Goal: Complete application form: Complete application form

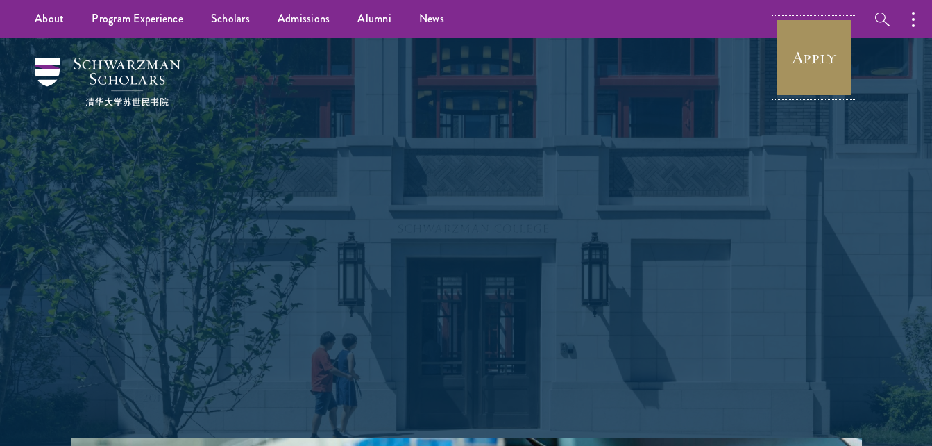
click at [815, 65] on link "Apply" at bounding box center [814, 58] width 78 height 78
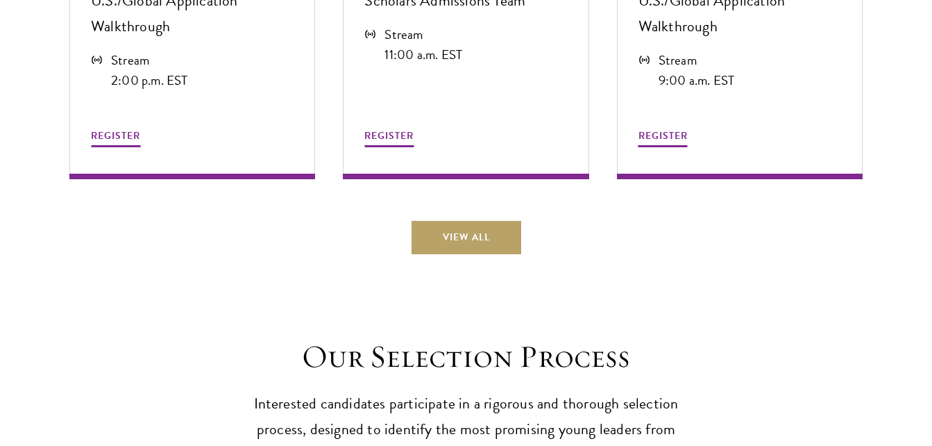
scroll to position [3983, 0]
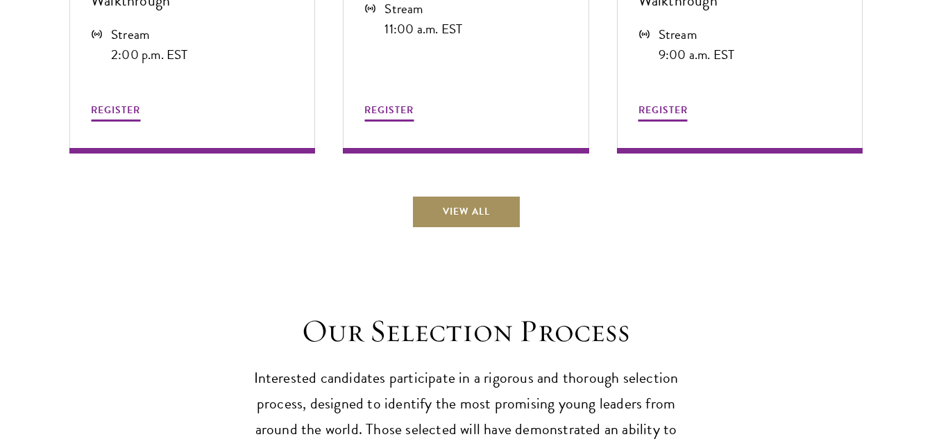
click at [471, 209] on link "View All" at bounding box center [467, 211] width 110 height 33
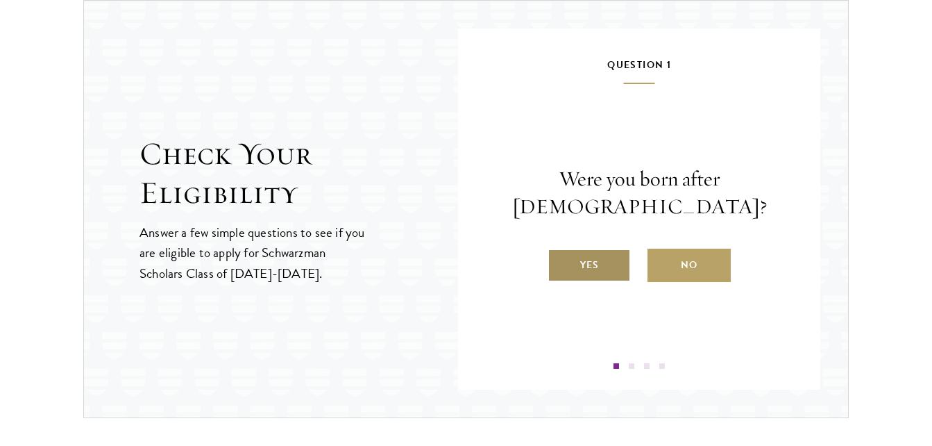
click at [579, 267] on label "Yes" at bounding box center [589, 264] width 83 height 33
click at [560, 262] on input "Yes" at bounding box center [554, 256] width 12 height 12
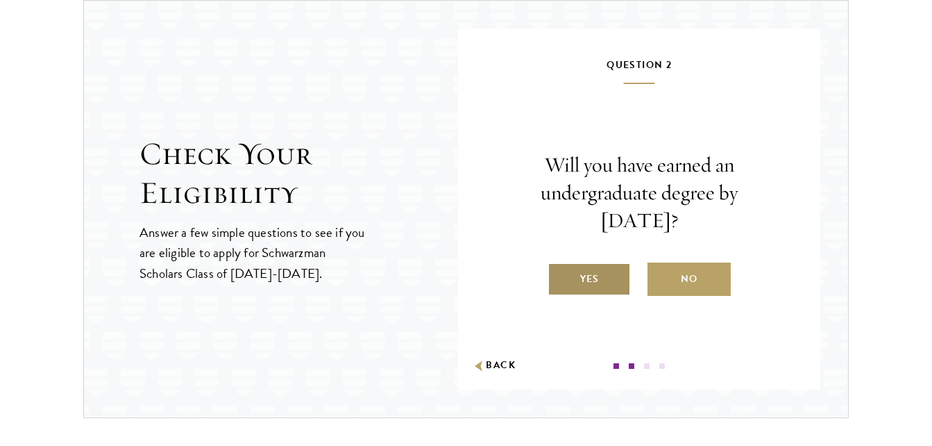
click at [584, 283] on label "Yes" at bounding box center [589, 278] width 83 height 33
click at [560, 276] on input "Yes" at bounding box center [554, 270] width 12 height 12
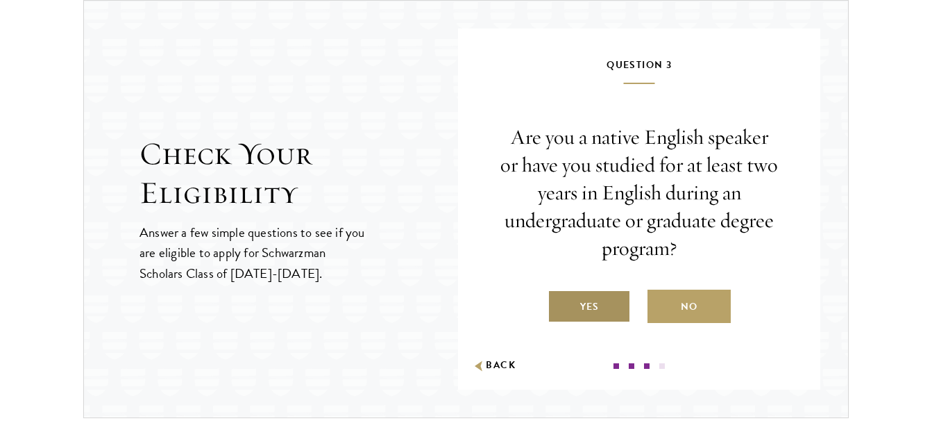
click at [597, 308] on label "Yes" at bounding box center [589, 305] width 83 height 33
click at [560, 304] on input "Yes" at bounding box center [554, 297] width 12 height 12
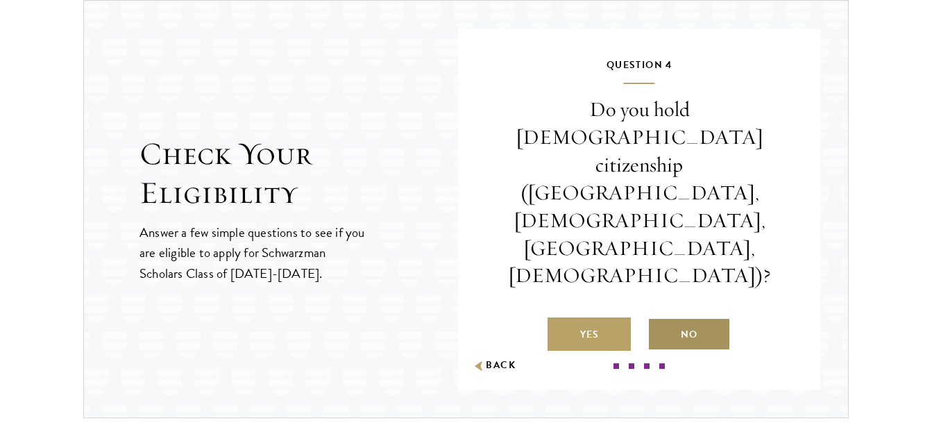
click at [688, 317] on label "No" at bounding box center [689, 333] width 83 height 33
click at [660, 319] on input "No" at bounding box center [654, 325] width 12 height 12
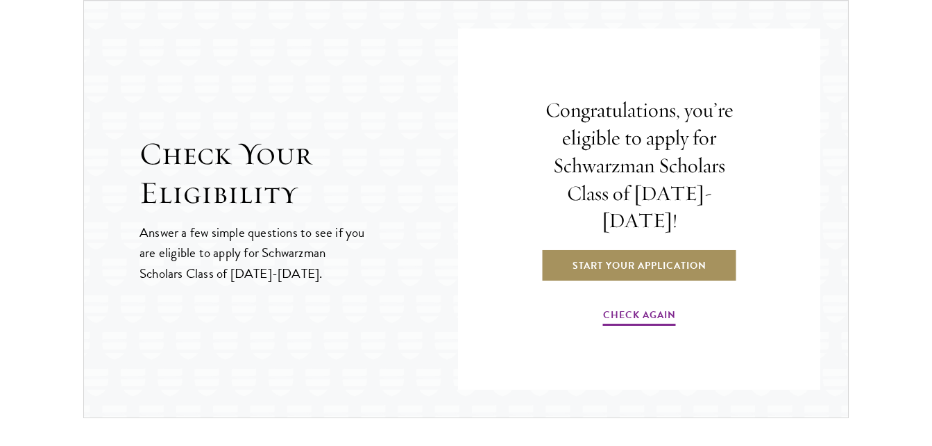
click at [620, 255] on link "Start Your Application" at bounding box center [639, 264] width 196 height 33
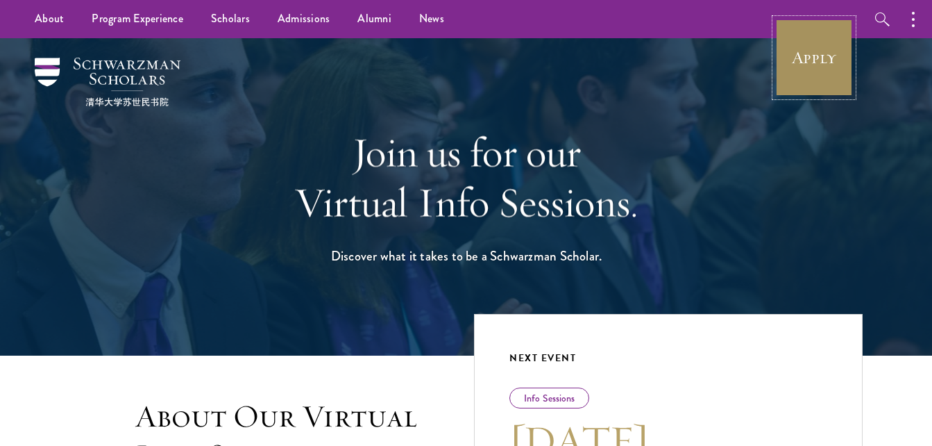
click at [805, 69] on link "Apply" at bounding box center [814, 58] width 78 height 78
